Goal: Information Seeking & Learning: Learn about a topic

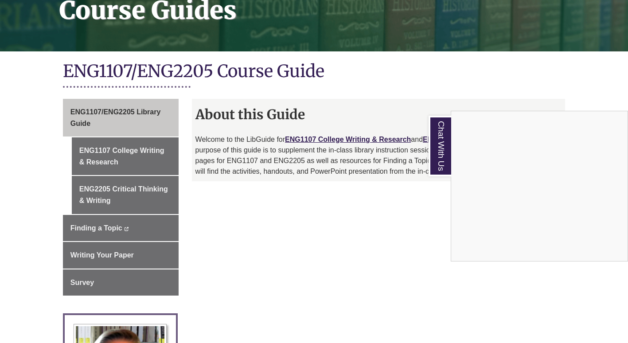
scroll to position [150, 0]
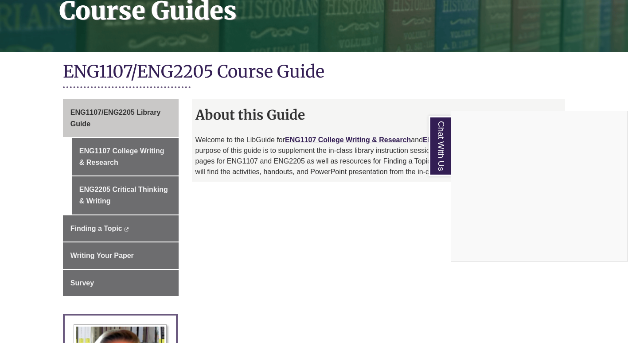
click at [364, 225] on div "Chat With Us" at bounding box center [314, 171] width 628 height 343
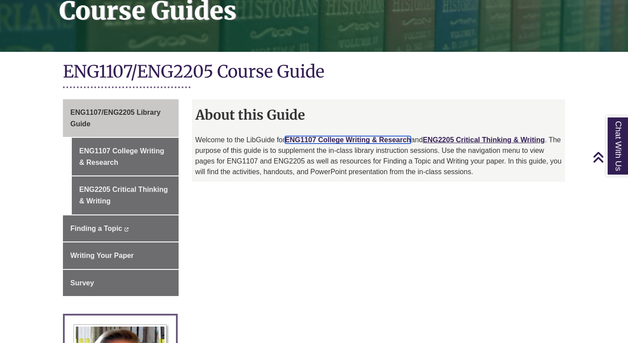
click at [328, 144] on link "ENG1107 College Writing & Research" at bounding box center [348, 140] width 126 height 8
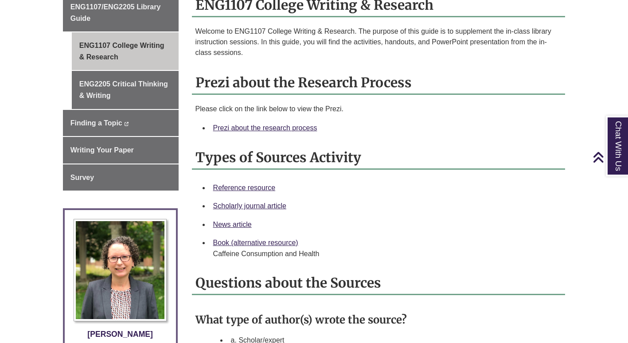
scroll to position [256, 0]
click at [226, 128] on link "Prezi about the research process" at bounding box center [265, 128] width 104 height 8
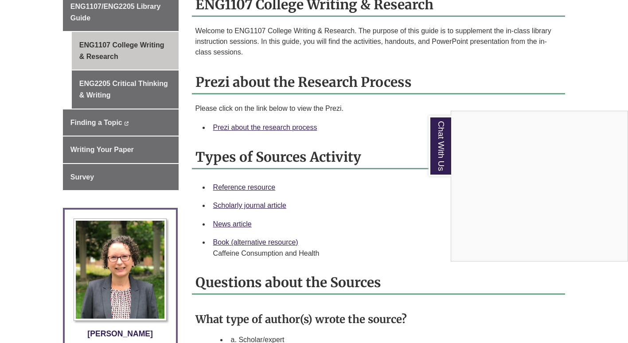
click at [272, 126] on div "Chat With Us" at bounding box center [314, 171] width 628 height 343
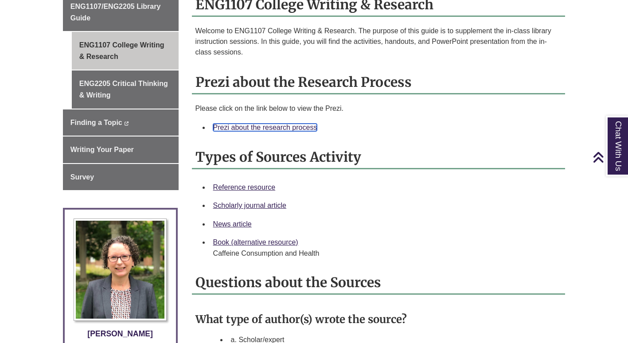
click at [272, 126] on link "Prezi about the research process" at bounding box center [265, 128] width 104 height 8
